Goal: Task Accomplishment & Management: Complete application form

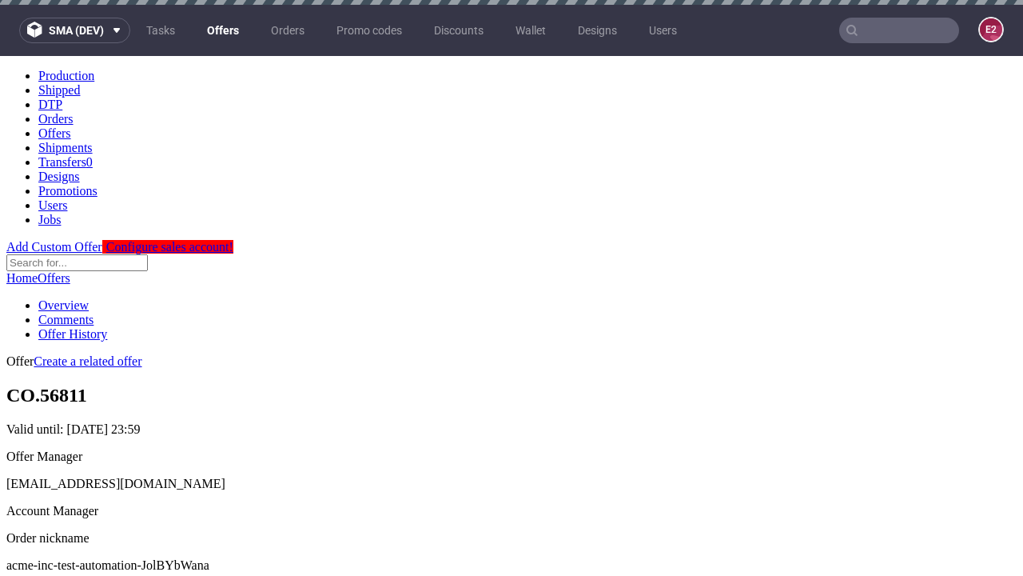
scroll to position [5, 0]
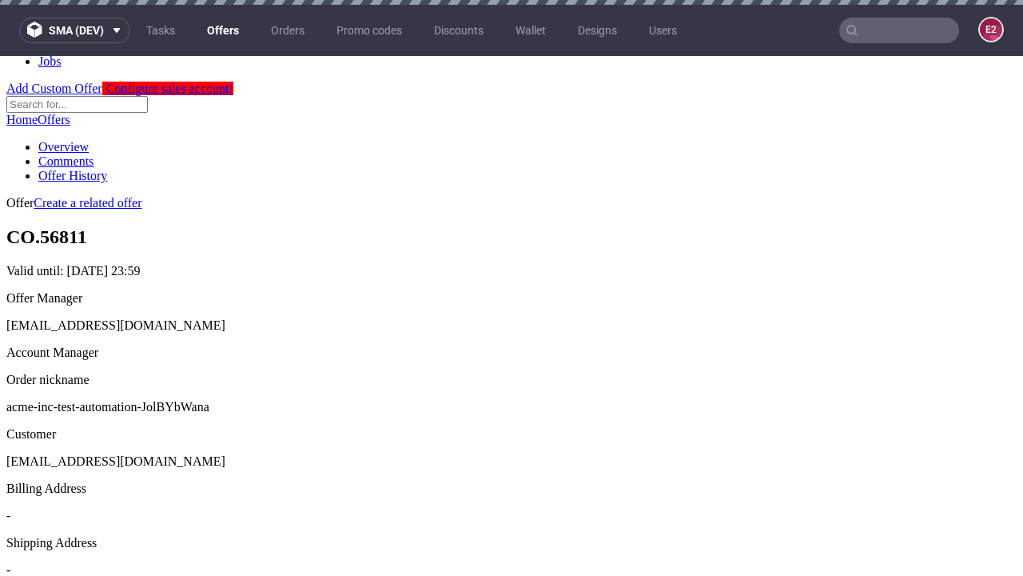
scroll to position [5, 0]
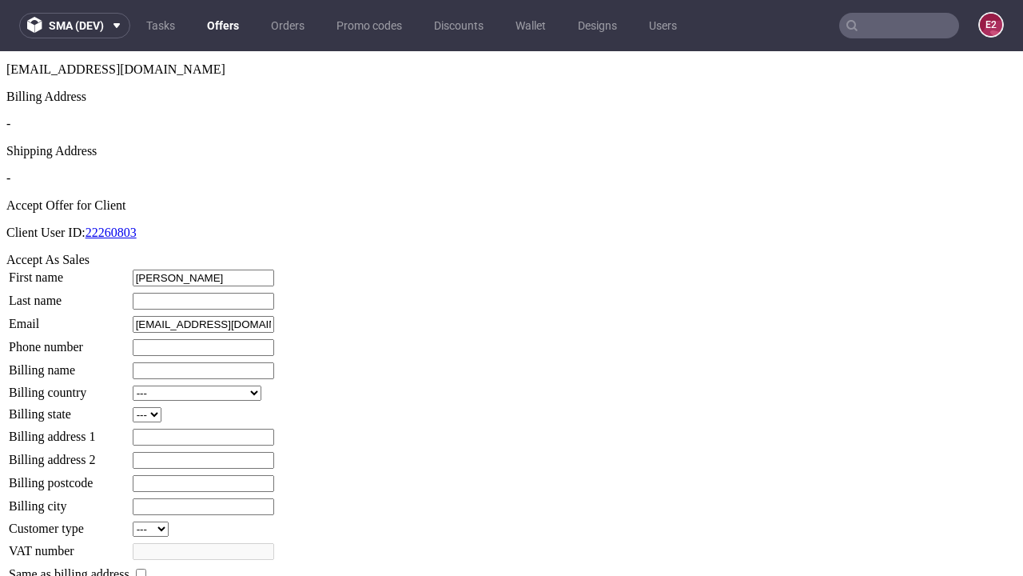
type input "Lew"
type input "Boyer"
type input "1509813888"
type input "Jana.Abernathy"
select select "13"
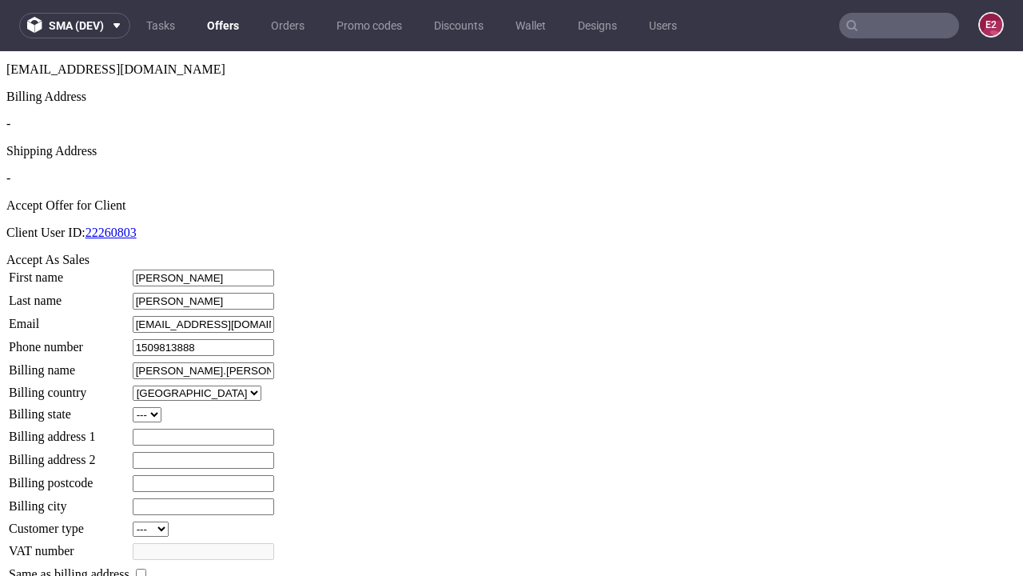
select select "132"
type input "Jana.Abernathy"
type input "797 Corwin Close"
type input "XM2 6VO"
type input "North Murazikford"
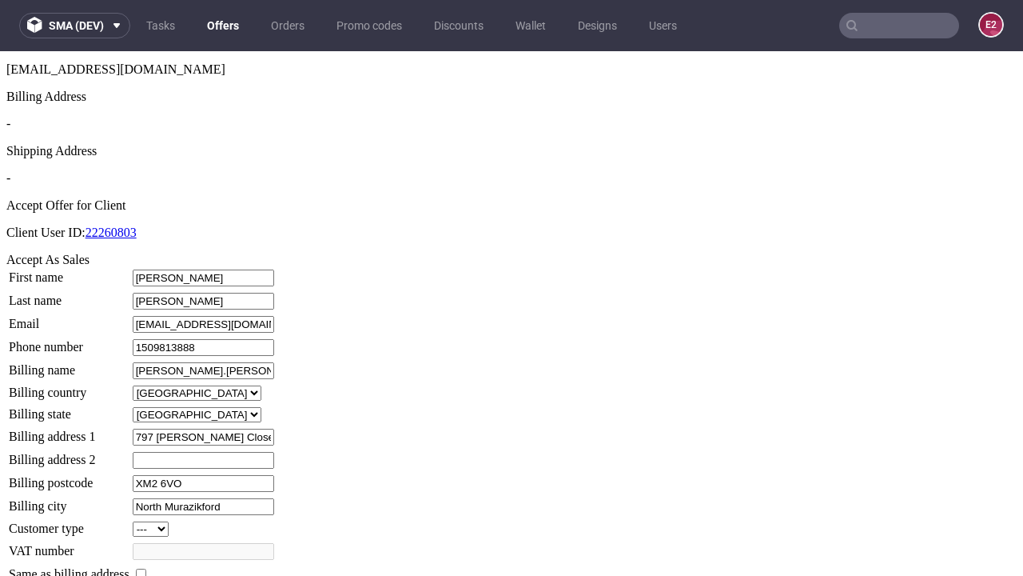
click at [146, 568] on input "checkbox" at bounding box center [141, 573] width 10 height 10
checkbox input "true"
type input "Jana.Abernathy"
select select "13"
type input "797 Corwin Close"
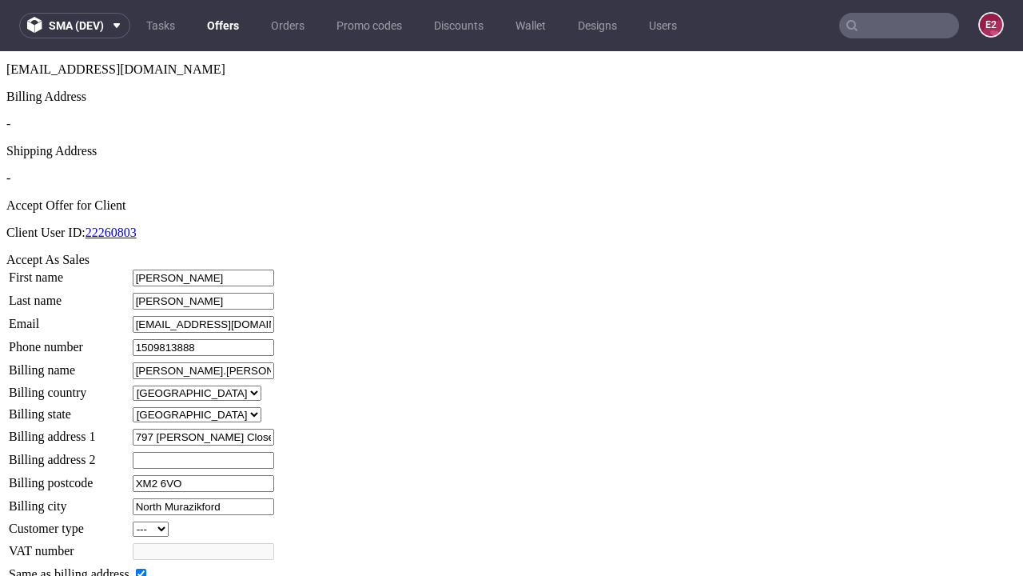
type input "XM2 6VO"
type input "North Murazikford"
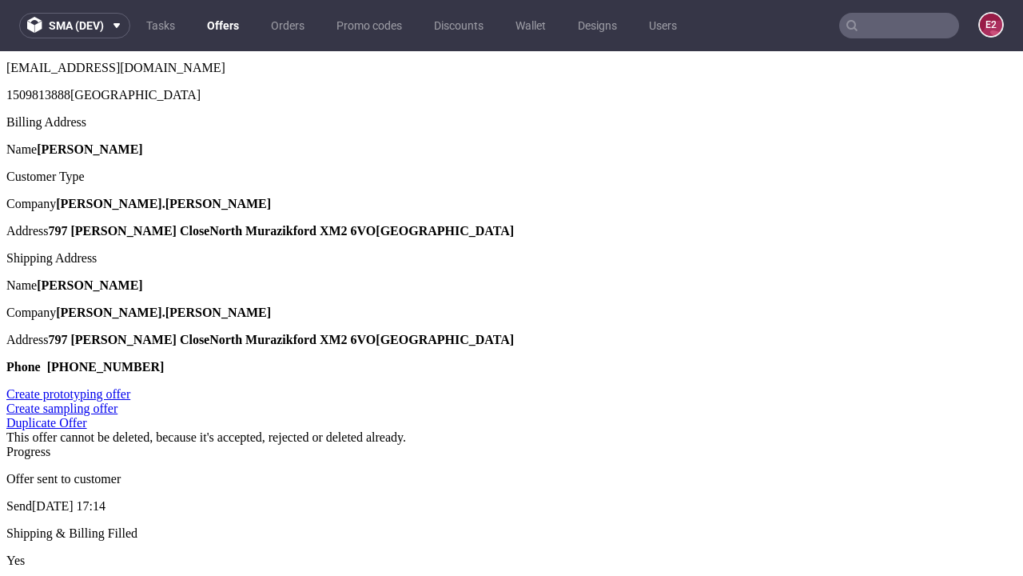
scroll to position [0, 0]
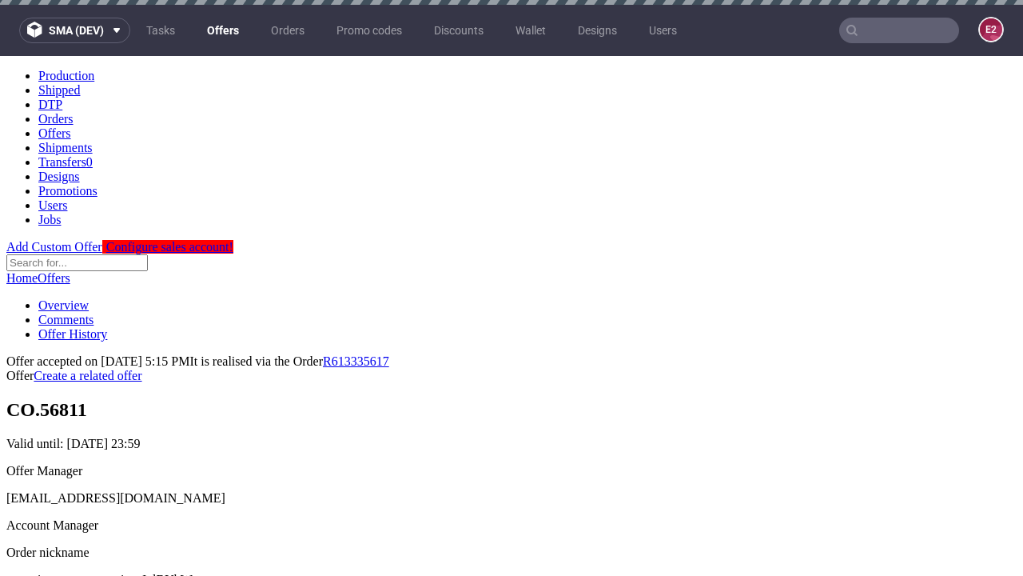
type input "[DATE]"
select select "12214305"
type input "In progress..."
